Goal: Information Seeking & Learning: Learn about a topic

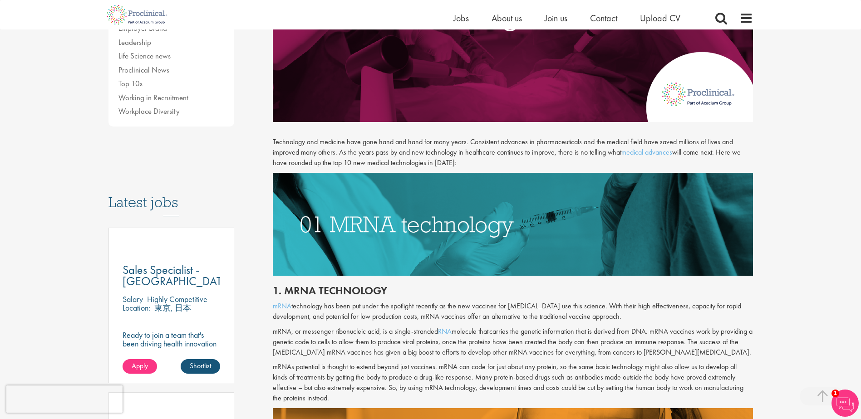
scroll to position [227, 0]
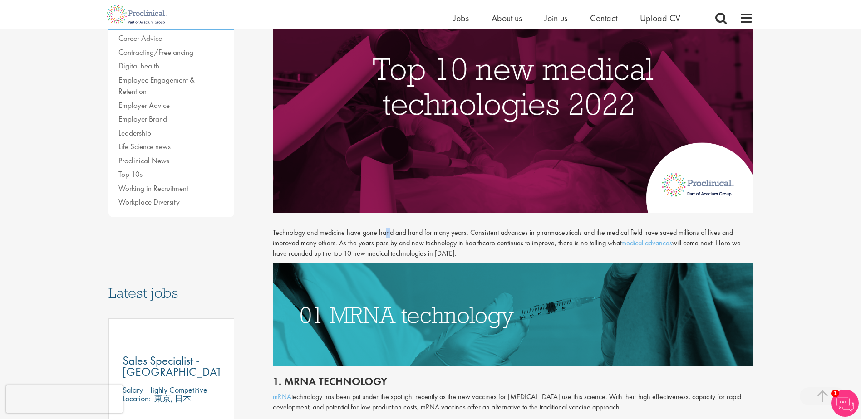
click at [387, 227] on div "Technology and medicine have gone hand and hand for many years. Consistent adva…" at bounding box center [513, 238] width 494 height 50
drag, startPoint x: 387, startPoint y: 227, endPoint x: 384, endPoint y: 233, distance: 6.3
click at [384, 233] on p "Technology and medicine have gone hand and hand for many years. Consistent adva…" at bounding box center [513, 243] width 480 height 31
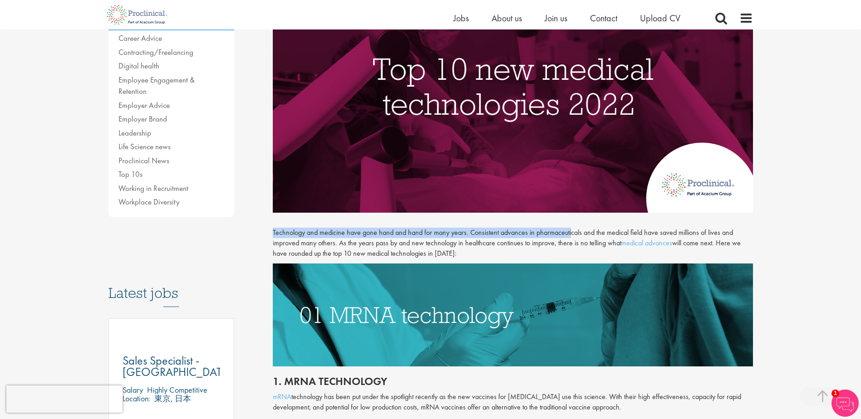
drag, startPoint x: 271, startPoint y: 231, endPoint x: 568, endPoint y: 235, distance: 297.2
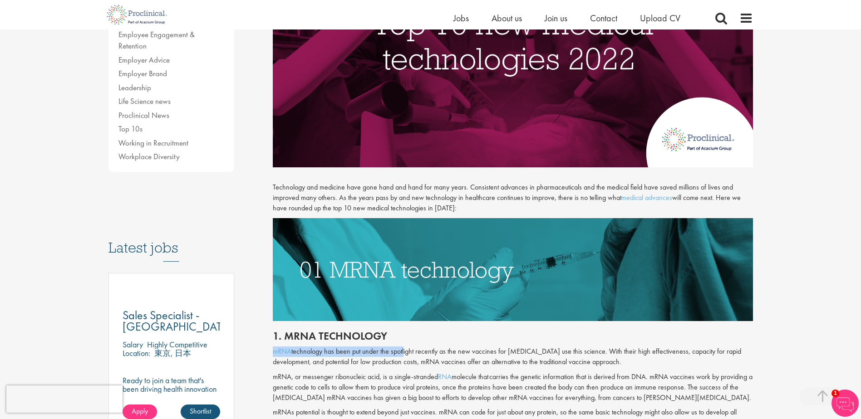
drag, startPoint x: 404, startPoint y: 352, endPoint x: 494, endPoint y: 338, distance: 91.3
click at [494, 338] on div "1. mRNA technology mRNA technology has been put under the spotlight recently as…" at bounding box center [513, 387] width 494 height 132
drag, startPoint x: 494, startPoint y: 338, endPoint x: 560, endPoint y: 349, distance: 66.2
click at [560, 349] on p "mRNA technology has been put under the spotlight recently as the new vaccines f…" at bounding box center [513, 357] width 480 height 21
drag, startPoint x: 560, startPoint y: 349, endPoint x: 612, endPoint y: 347, distance: 51.8
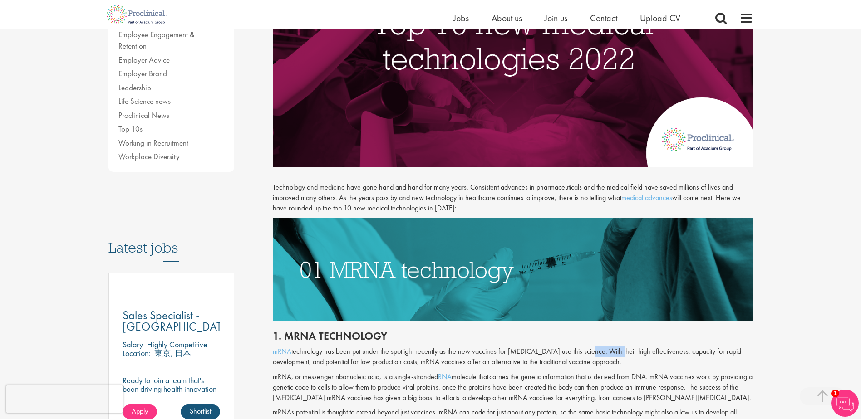
click at [612, 347] on p "mRNA technology has been put under the spotlight recently as the new vaccines f…" at bounding box center [513, 357] width 480 height 21
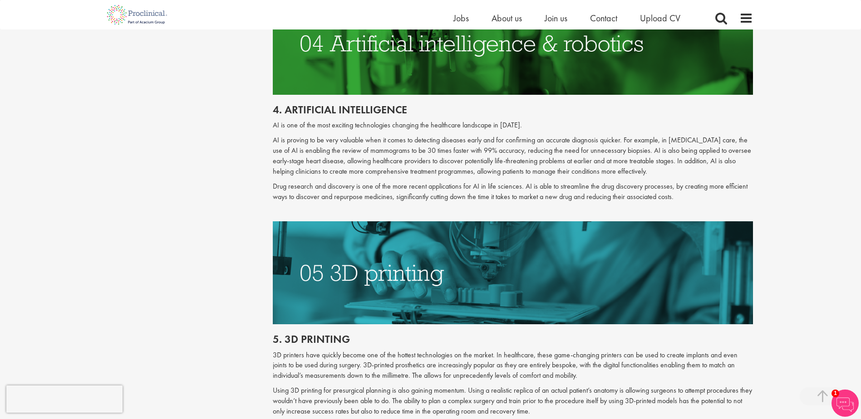
scroll to position [1225, 0]
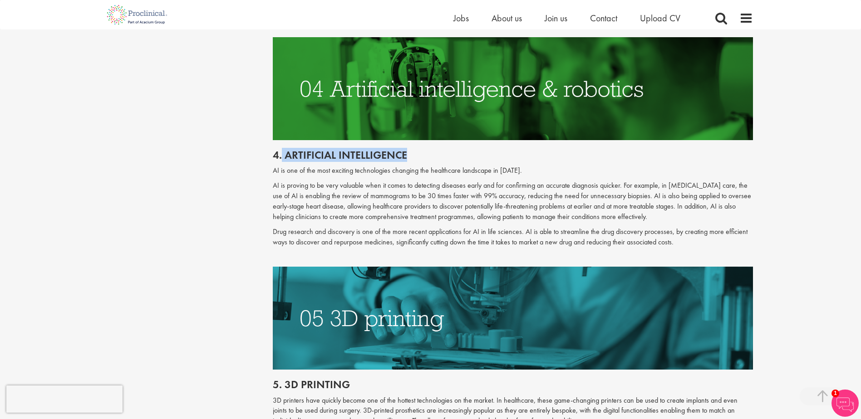
drag, startPoint x: 283, startPoint y: 144, endPoint x: 414, endPoint y: 143, distance: 131.1
click at [414, 149] on h2 "4. Artificial intelligence" at bounding box center [513, 155] width 480 height 12
copy h2 "Artificial intelligence"
click at [298, 181] on p "AI is proving to be very valuable when it comes to detecting diseases early and…" at bounding box center [513, 201] width 480 height 41
drag, startPoint x: 272, startPoint y: 176, endPoint x: 362, endPoint y: 175, distance: 90.7
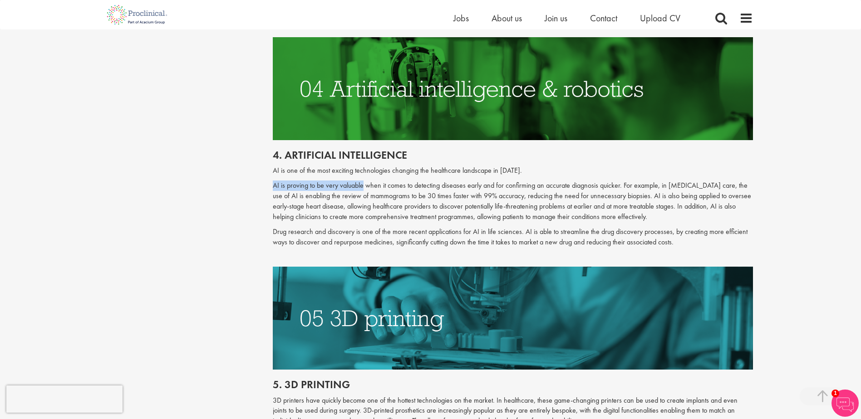
copy p "AI is proving to be very valuable"
click at [520, 168] on div "4. Artificial intelligence AI is one of the most exciting technologies changing…" at bounding box center [513, 203] width 494 height 127
drag, startPoint x: 520, startPoint y: 168, endPoint x: 587, endPoint y: 157, distance: 68.0
click at [587, 166] on p "AI is one of the most exciting technologies changing the healthcare landscape i…" at bounding box center [513, 171] width 480 height 10
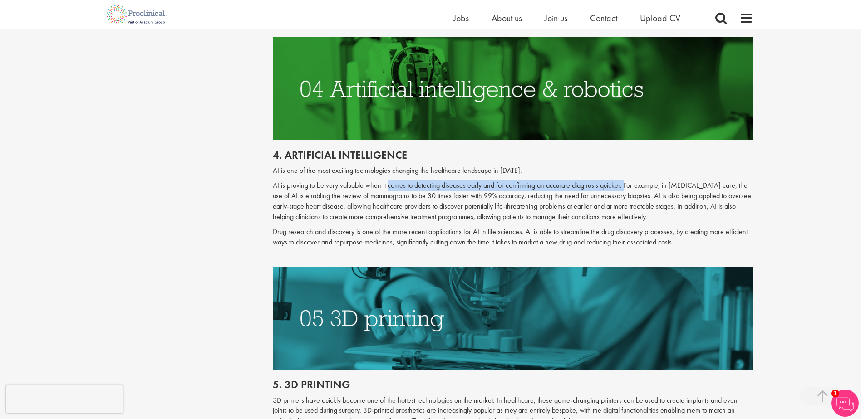
drag, startPoint x: 387, startPoint y: 175, endPoint x: 623, endPoint y: 168, distance: 236.5
click at [623, 168] on div "4. Artificial intelligence AI is one of the most exciting technologies changing…" at bounding box center [513, 203] width 494 height 127
copy p "comes to detecting diseases early and for confirming an accurate diagnosis quic…"
drag, startPoint x: 408, startPoint y: 184, endPoint x: 629, endPoint y: 184, distance: 221.4
click at [629, 184] on p "AI is proving to be very valuable when it comes to detecting diseases early and…" at bounding box center [513, 201] width 480 height 41
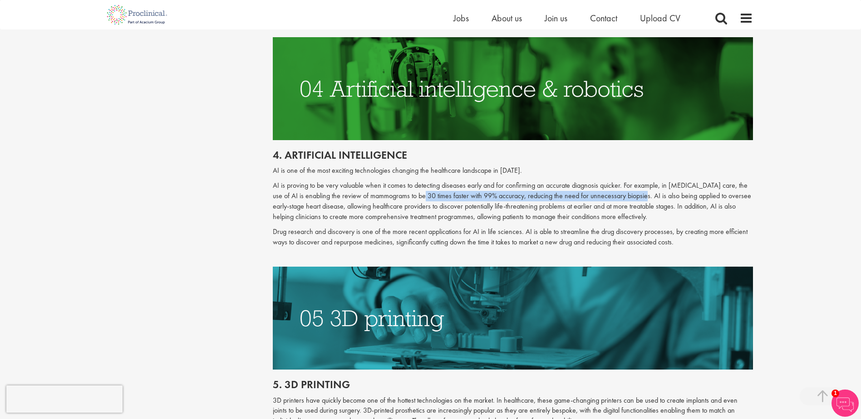
copy p "30 times faster with 99% accuracy, reducing the need for unnecessary biopsies"
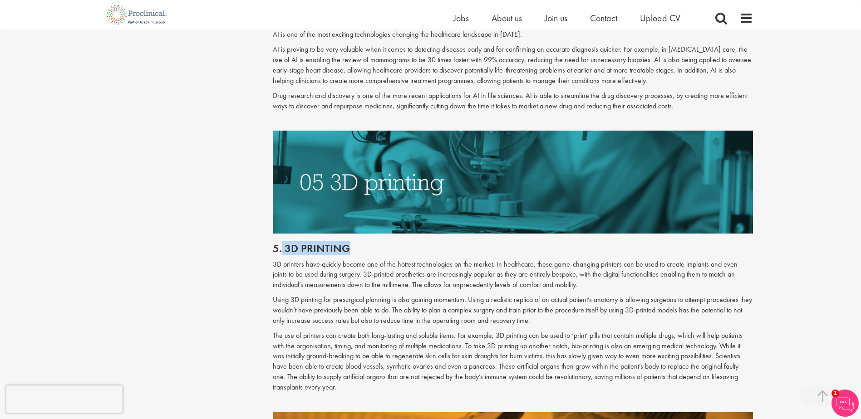
drag, startPoint x: 350, startPoint y: 242, endPoint x: 282, endPoint y: 238, distance: 68.6
click at [282, 243] on h2 "5. 3d printing" at bounding box center [513, 249] width 480 height 12
copy h2 "3d printing"
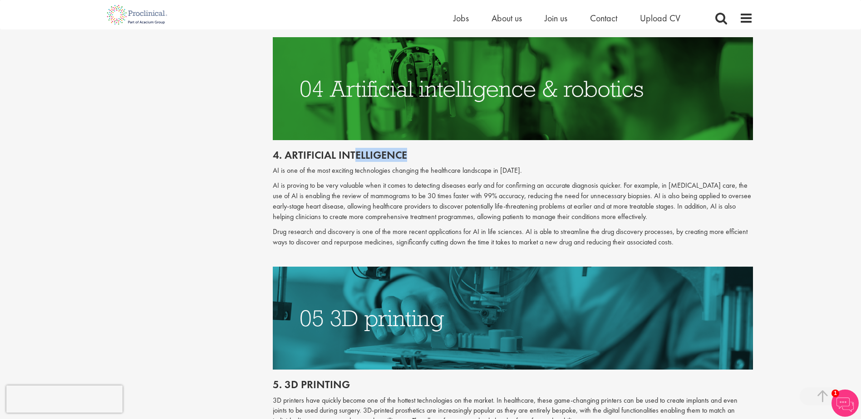
drag, startPoint x: 462, startPoint y: 144, endPoint x: 353, endPoint y: 142, distance: 108.4
click at [353, 149] on h2 "4. Artificial intelligence" at bounding box center [513, 155] width 480 height 12
drag, startPoint x: 353, startPoint y: 142, endPoint x: 485, endPoint y: 140, distance: 131.6
click at [488, 149] on h2 "4. Artificial intelligence" at bounding box center [513, 155] width 480 height 12
drag, startPoint x: 365, startPoint y: 377, endPoint x: 312, endPoint y: 377, distance: 53.1
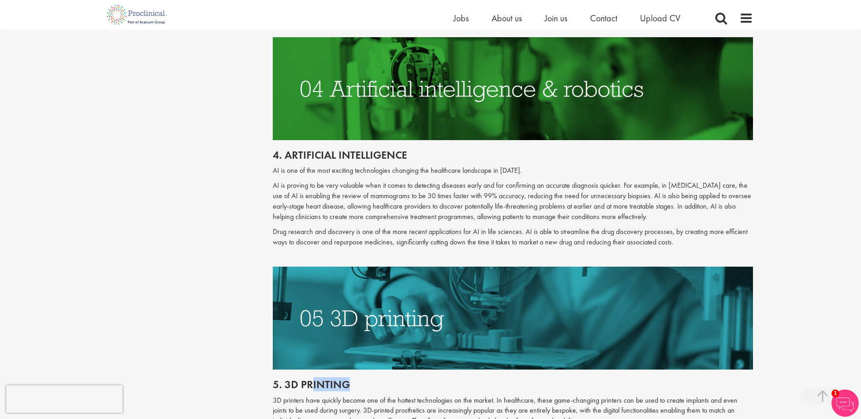
click at [312, 379] on h2 "5. 3d printing" at bounding box center [513, 385] width 480 height 12
click at [493, 149] on h2 "4. Artificial intelligence" at bounding box center [513, 155] width 480 height 12
drag, startPoint x: 447, startPoint y: 148, endPoint x: 283, endPoint y: 147, distance: 164.2
click at [283, 149] on h2 "4. Artificial intelligence" at bounding box center [513, 155] width 480 height 12
copy h2 "Artificial intelligence"
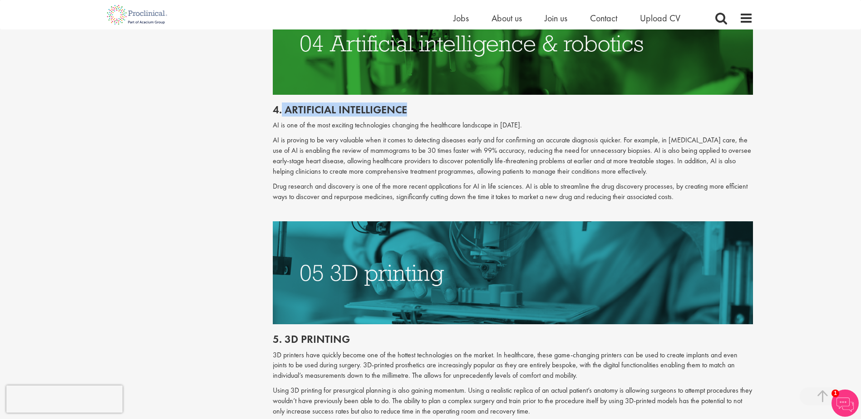
scroll to position [1316, 0]
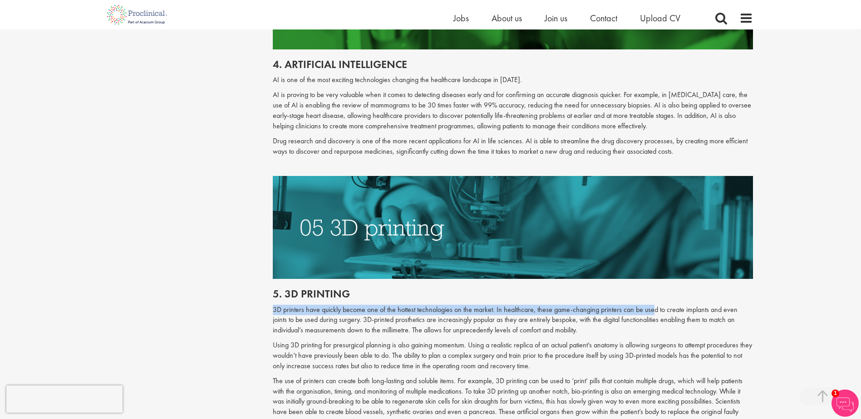
drag, startPoint x: 274, startPoint y: 300, endPoint x: 650, endPoint y: 300, distance: 376.5
click at [650, 305] on p "3D printers have quickly become one of the hottest technologies on the market. …" at bounding box center [513, 320] width 480 height 31
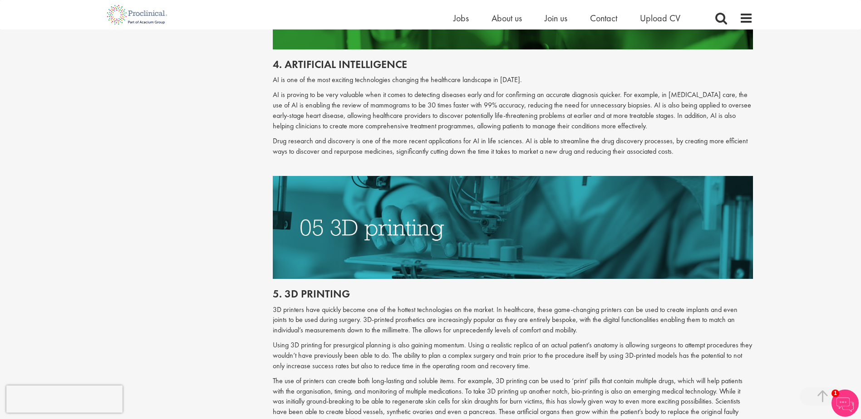
click at [299, 340] on p "Using 3D printing for presurgical planning is also gaining momentum. Using a re…" at bounding box center [513, 355] width 480 height 31
drag, startPoint x: 272, startPoint y: 333, endPoint x: 454, endPoint y: 334, distance: 182.4
click at [454, 334] on div "Top 10 new medical technologies 2022 our consultant managing the role Author: […" at bounding box center [513, 338] width 494 height 3104
drag, startPoint x: 454, startPoint y: 334, endPoint x: 695, endPoint y: 352, distance: 242.0
click at [695, 352] on p "Using 3D printing for presurgical planning is also gaining momentum. Using a re…" at bounding box center [513, 355] width 480 height 31
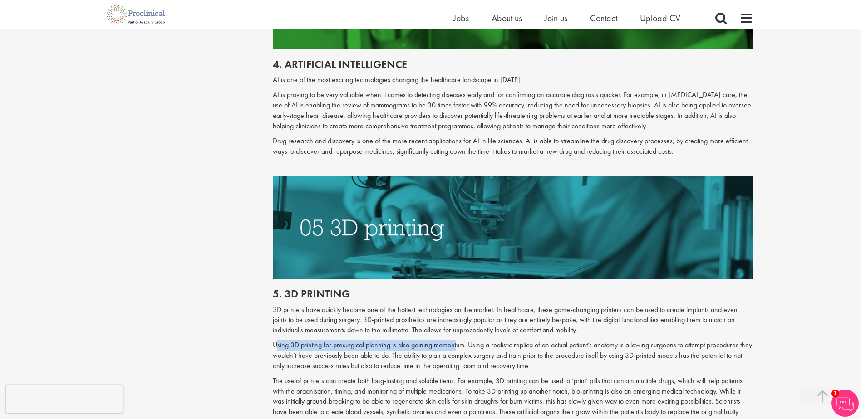
copy p "Using a realistic replica of an actual patient’s anatomy is allowing surgeons t…"
click at [461, 376] on p "The use of printers can create both long-lasting and soluble items. For example…" at bounding box center [513, 407] width 480 height 62
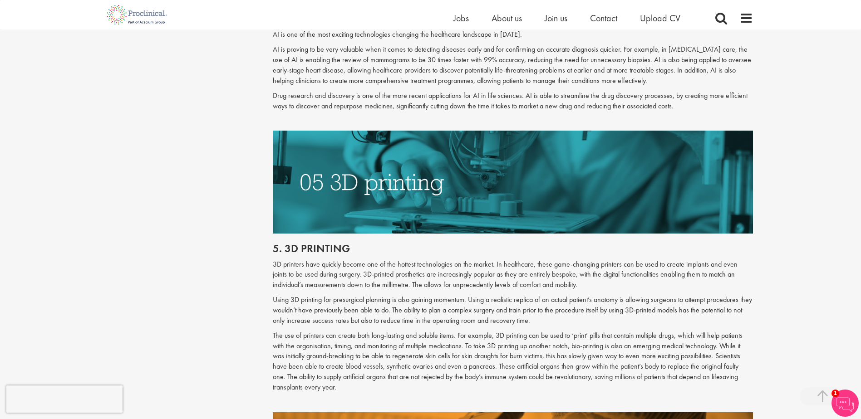
scroll to position [1452, 0]
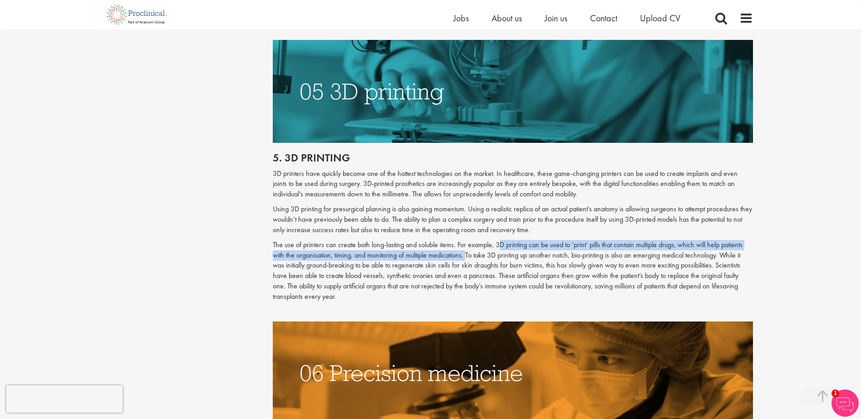
drag, startPoint x: 494, startPoint y: 238, endPoint x: 465, endPoint y: 245, distance: 29.9
click at [465, 245] on p "The use of printers can create both long-lasting and soluble items. For example…" at bounding box center [513, 271] width 480 height 62
copy p "3D printing can be used to ‘print’ pills that contain multiple drugs, which wil…"
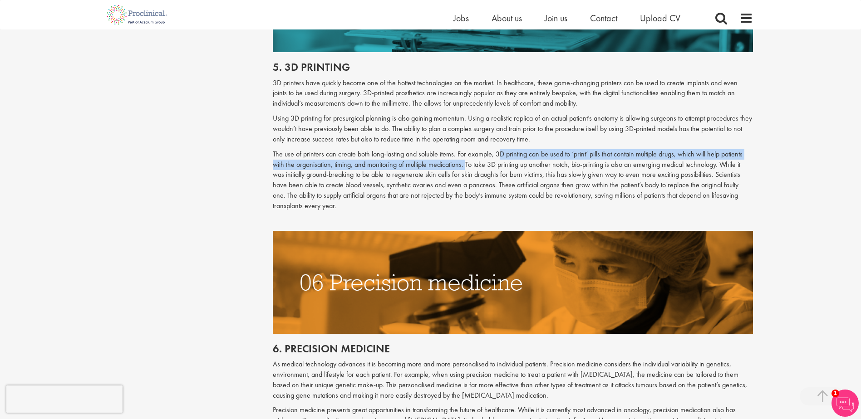
scroll to position [1588, 0]
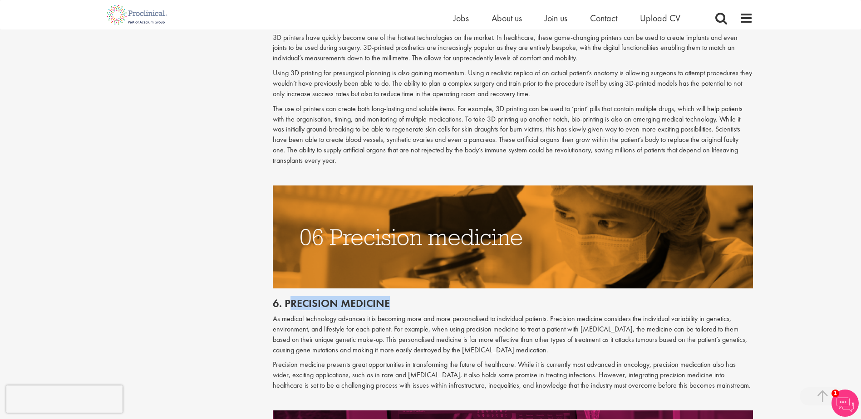
drag, startPoint x: 448, startPoint y: 293, endPoint x: 291, endPoint y: 299, distance: 156.6
click at [291, 299] on h2 "6. Precision medicine" at bounding box center [513, 304] width 480 height 12
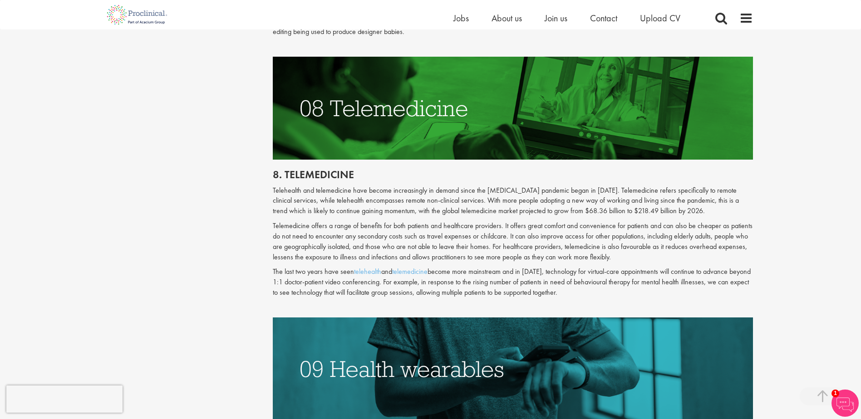
scroll to position [2359, 0]
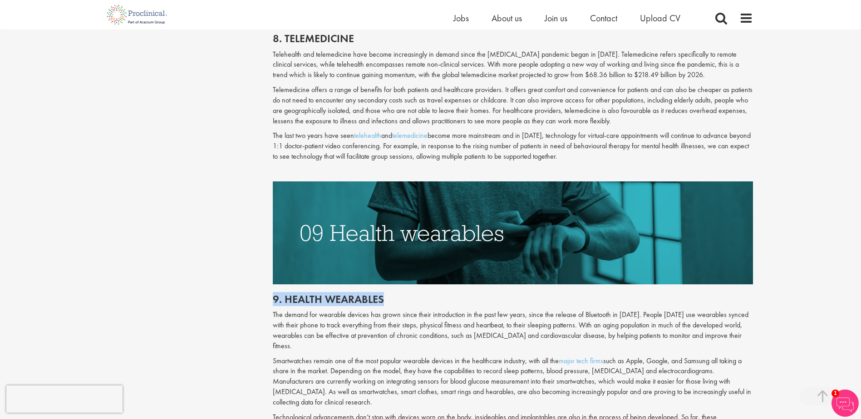
drag, startPoint x: 470, startPoint y: 273, endPoint x: 264, endPoint y: 277, distance: 206.0
click at [455, 294] on h2 "9. Health wearables" at bounding box center [513, 300] width 480 height 12
drag, startPoint x: 474, startPoint y: 274, endPoint x: 285, endPoint y: 280, distance: 189.3
click at [285, 294] on h2 "9. Health wearables" at bounding box center [513, 300] width 480 height 12
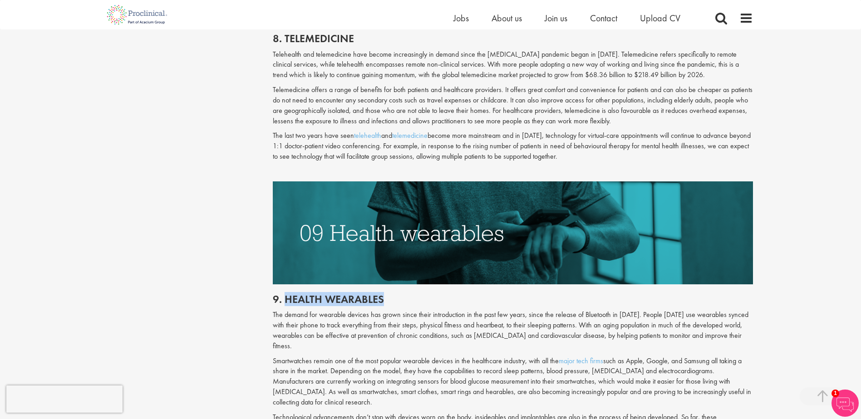
drag, startPoint x: 285, startPoint y: 280, endPoint x: 452, endPoint y: 283, distance: 167.4
click at [452, 294] on h2 "9. Health wearables" at bounding box center [513, 300] width 480 height 12
drag, startPoint x: 443, startPoint y: 278, endPoint x: 285, endPoint y: 280, distance: 157.9
click at [285, 294] on h2 "9. Health wearables" at bounding box center [513, 300] width 480 height 12
copy h2 "Health wearables"
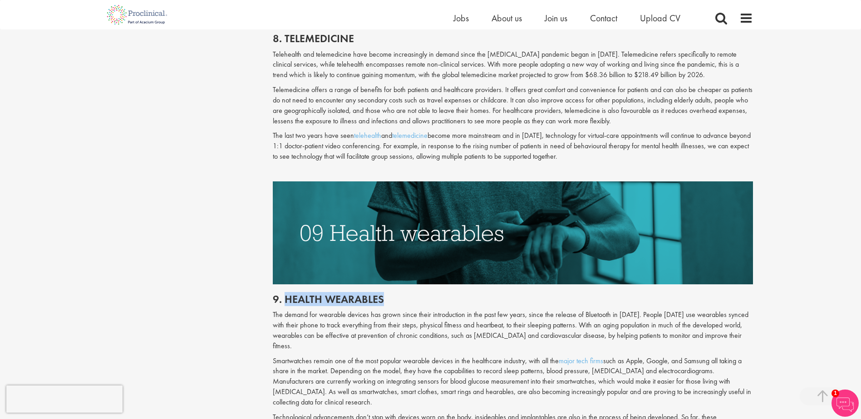
scroll to position [2404, 0]
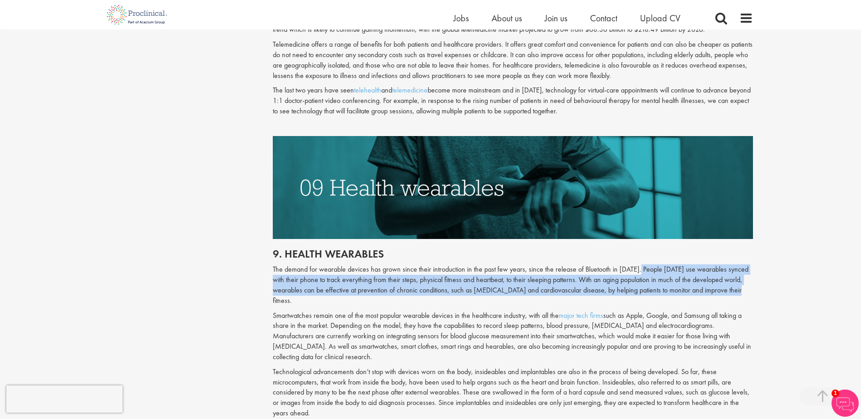
drag, startPoint x: 639, startPoint y: 247, endPoint x: 738, endPoint y: 270, distance: 102.1
click at [738, 270] on p "The demand for wearable devices has grown since their introduction in the past …" at bounding box center [513, 284] width 480 height 41
copy p "eople [DATE] use wearables synced with their phone to track everything from the…"
